Goal: Navigation & Orientation: Find specific page/section

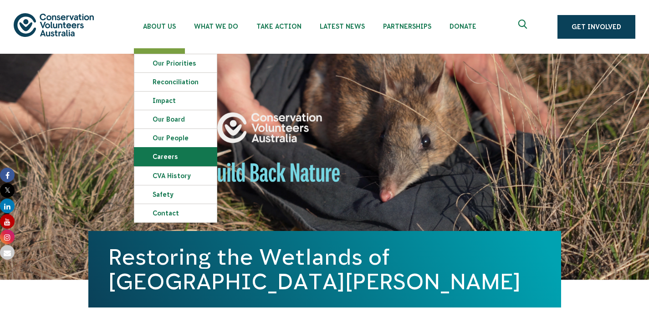
click at [163, 157] on link "Careers" at bounding box center [175, 156] width 82 height 18
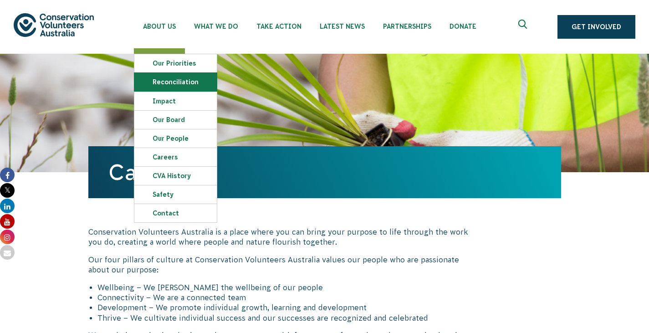
click at [174, 79] on link "Reconciliation" at bounding box center [175, 82] width 82 height 18
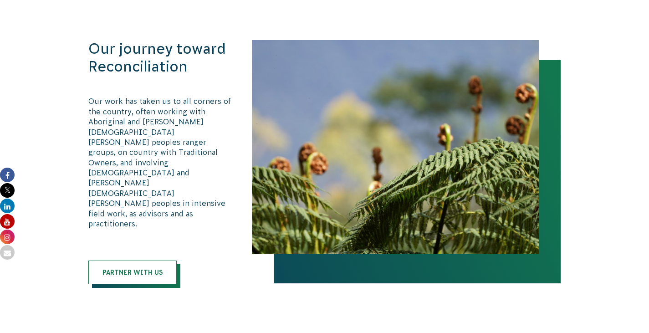
scroll to position [1612, 0]
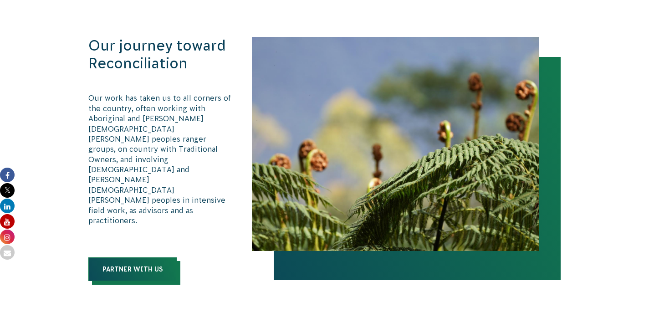
click at [145, 257] on link "Partner with us" at bounding box center [132, 269] width 88 height 24
